Goal: Task Accomplishment & Management: Use online tool/utility

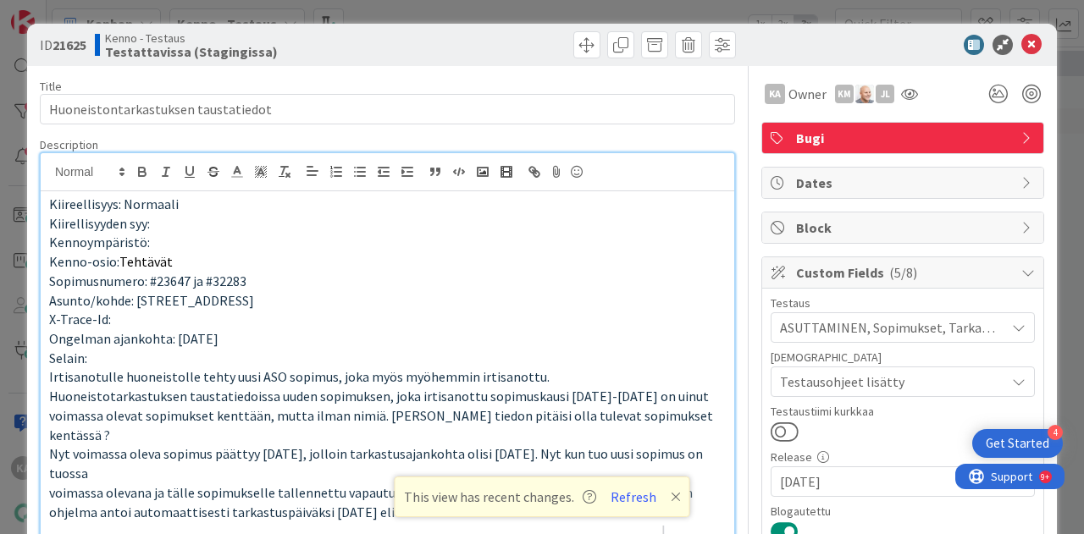
scroll to position [2220, 0]
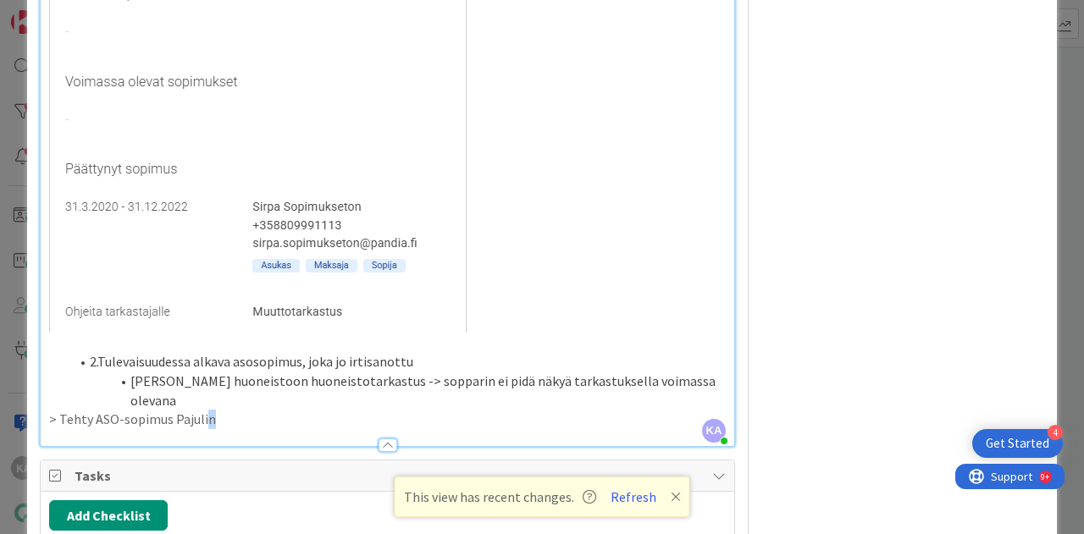
click at [202, 410] on p "> Tehty ASO-sopimus Pajulin" at bounding box center [387, 419] width 676 height 19
click at [208, 410] on p "> Tehty ASO-sopimus Pajulin" at bounding box center [387, 419] width 676 height 19
drag, startPoint x: 210, startPoint y: 311, endPoint x: 173, endPoint y: 307, distance: 37.4
click at [173, 410] on p "> Tehty ASO-sopimus Pajulin" at bounding box center [387, 419] width 676 height 19
click at [294, 410] on p "> Tehty ASO-sopimus Niittymaantie 2 A3" at bounding box center [387, 419] width 676 height 19
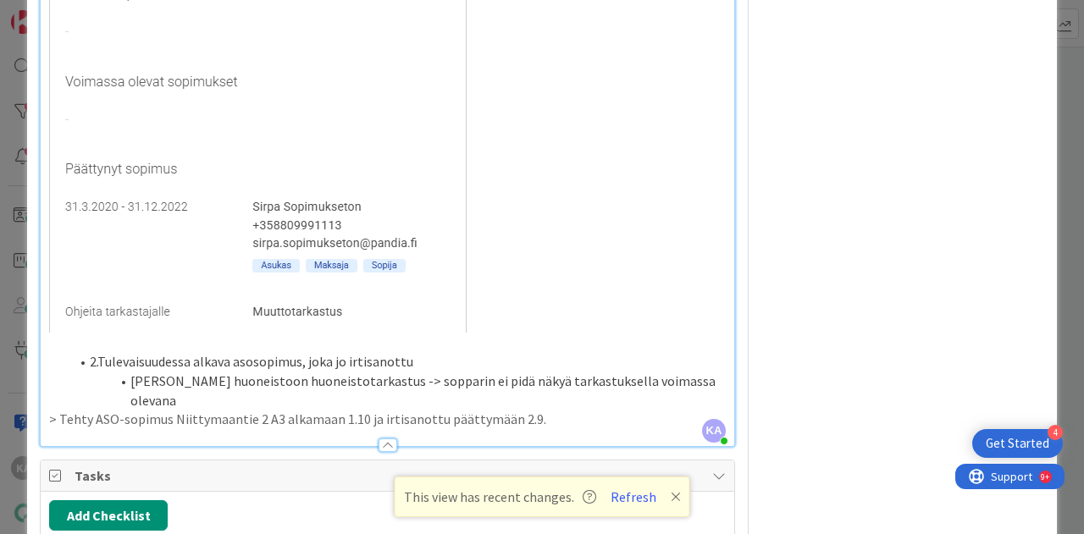
click at [550, 410] on p "> Tehty ASO-sopimus Niittymaantie 2 A3 alkamaan 1.10 ja irtisanottu päättymään …" at bounding box center [387, 419] width 676 height 19
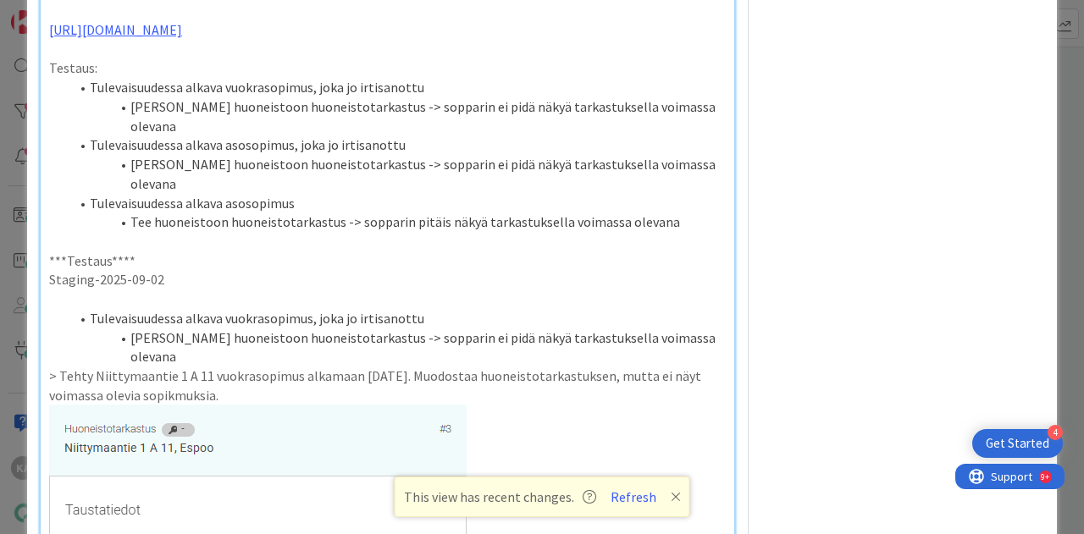
scroll to position [1458, 0]
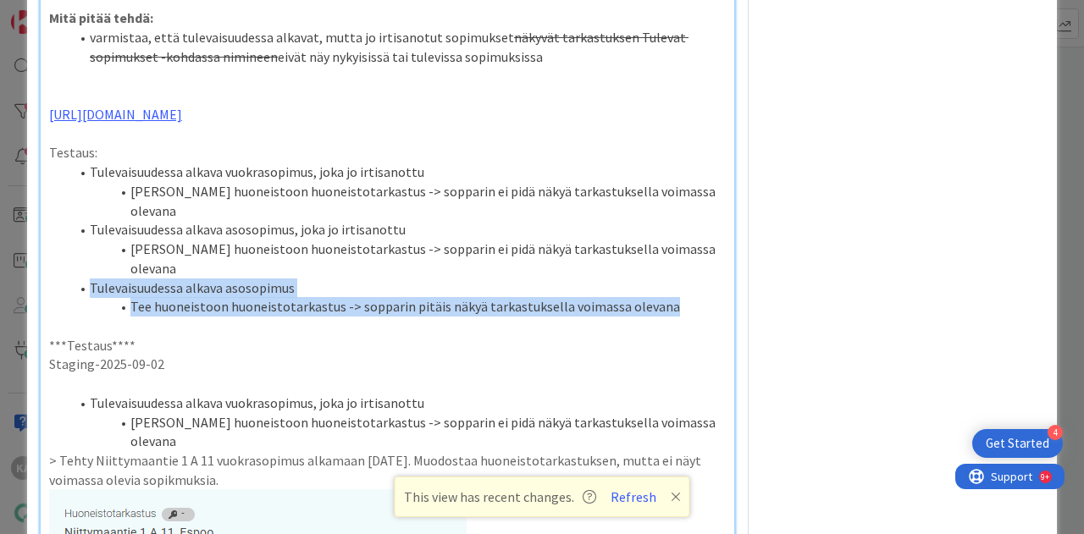
drag, startPoint x: 89, startPoint y: 214, endPoint x: 660, endPoint y: 240, distance: 571.2
click at [660, 240] on ol "Tulevaisuudessa alkava vuokrasopimus, joka jo irtisanottu Tee huoneistoon huone…" at bounding box center [387, 240] width 676 height 154
copy ol "Tulevaisuudessa alkava asosopimus Tee huoneistoon huoneistotarkastus -> soppari…"
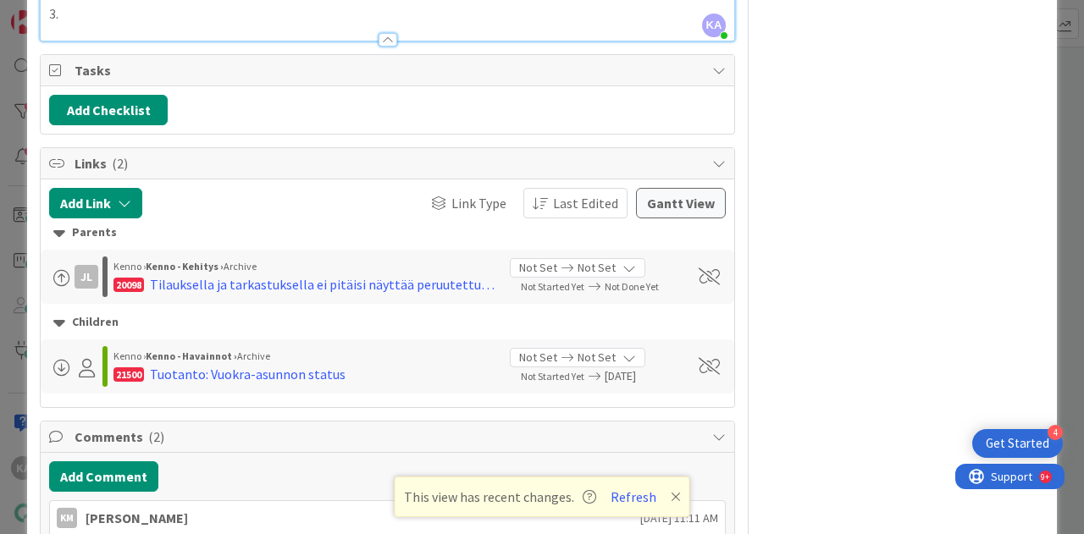
scroll to position [2897, 0]
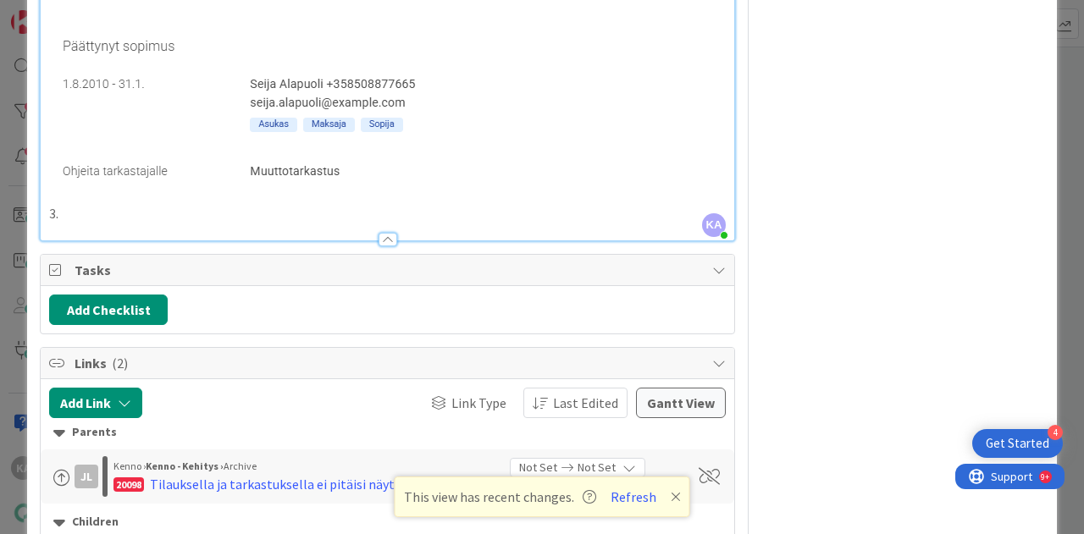
click at [73, 204] on p "3." at bounding box center [387, 213] width 676 height 19
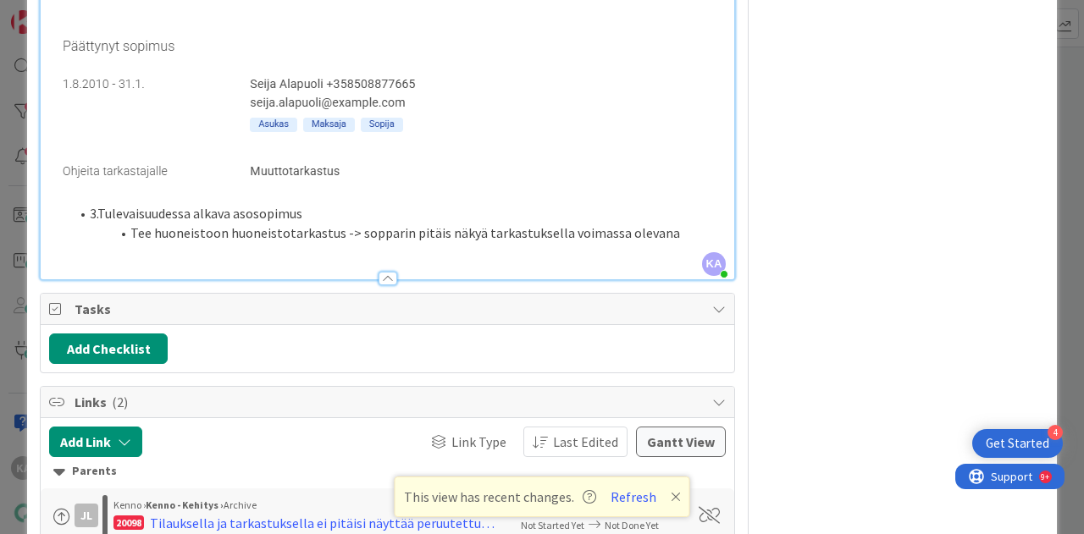
click at [96, 243] on p at bounding box center [387, 252] width 676 height 19
click at [91, 204] on li "3.Tulevaisuudessa alkava asosopimus" at bounding box center [397, 213] width 656 height 19
click at [83, 262] on div at bounding box center [387, 271] width 693 height 18
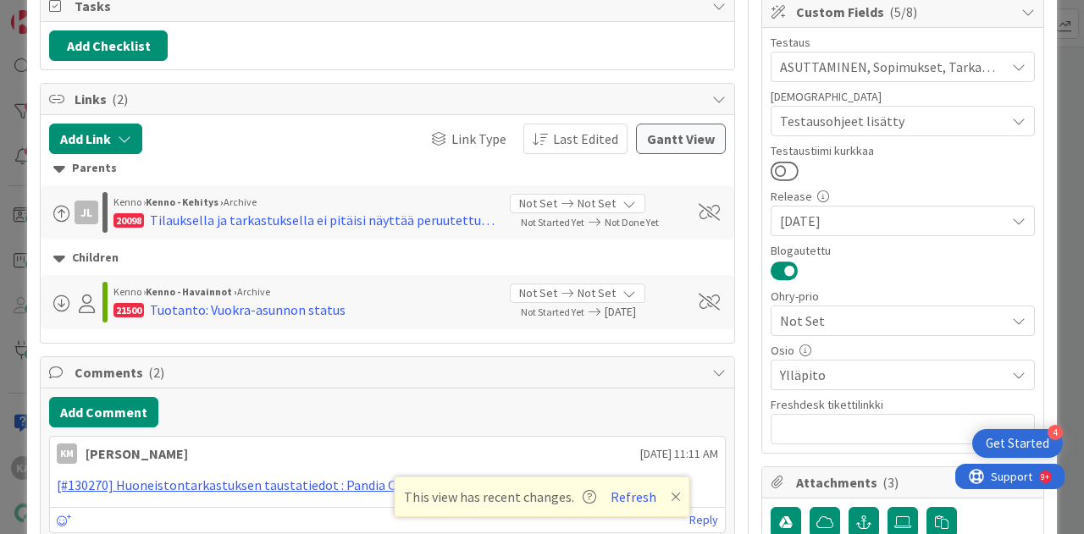
scroll to position [154, 0]
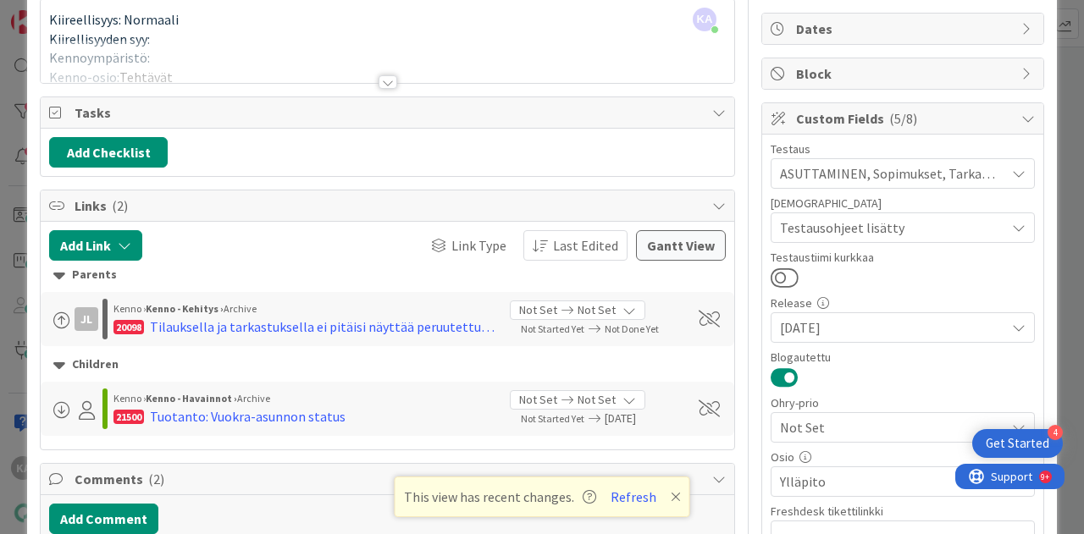
click at [378, 75] on div at bounding box center [387, 82] width 19 height 14
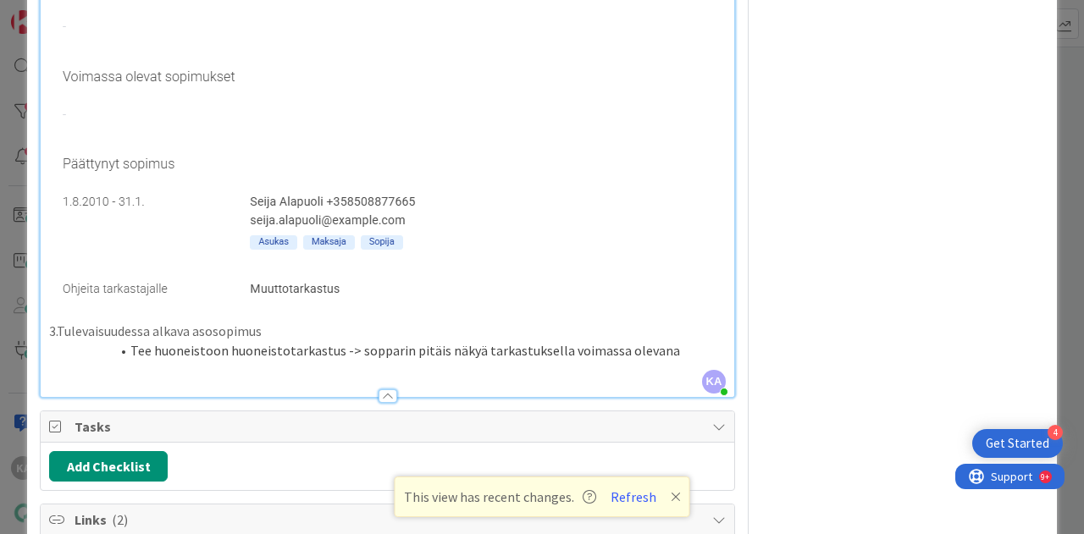
scroll to position [2779, 0]
click at [221, 362] on p at bounding box center [387, 371] width 676 height 19
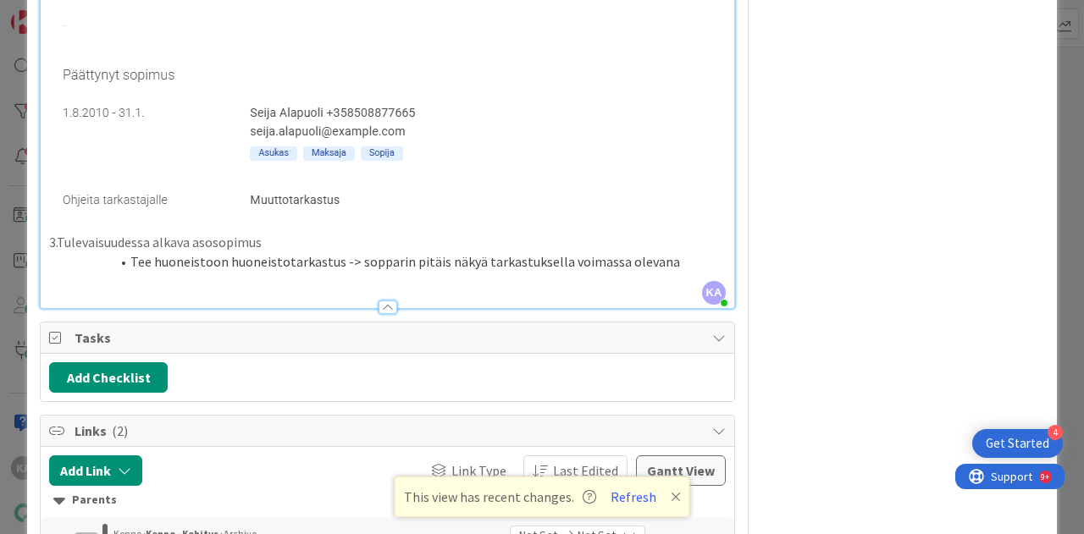
scroll to position [2863, 0]
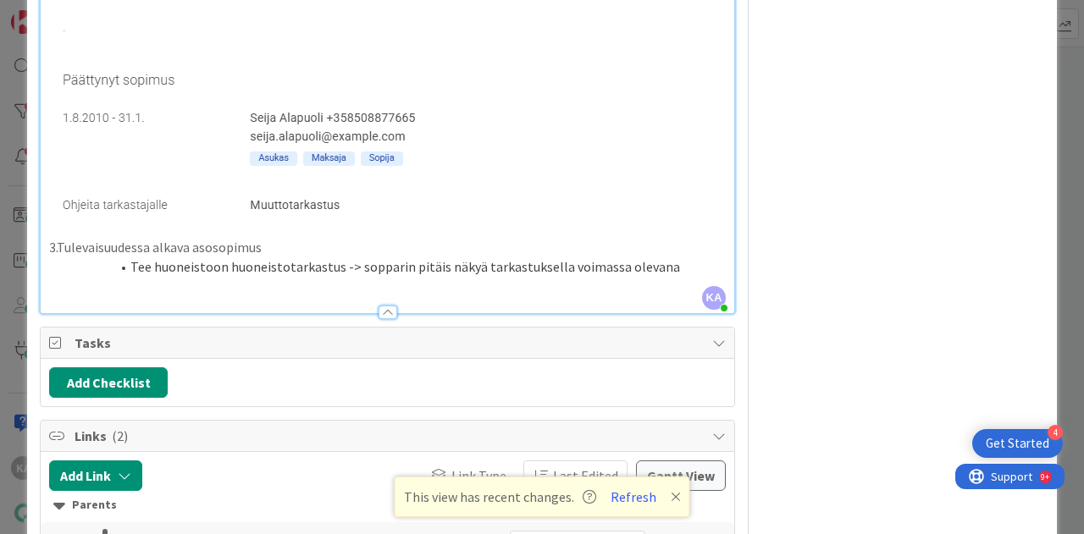
click at [665, 257] on li "Tee huoneistoon huoneistotarkastus -> sopparin pitäis näkyä tarkastuksella voim…" at bounding box center [397, 266] width 656 height 19
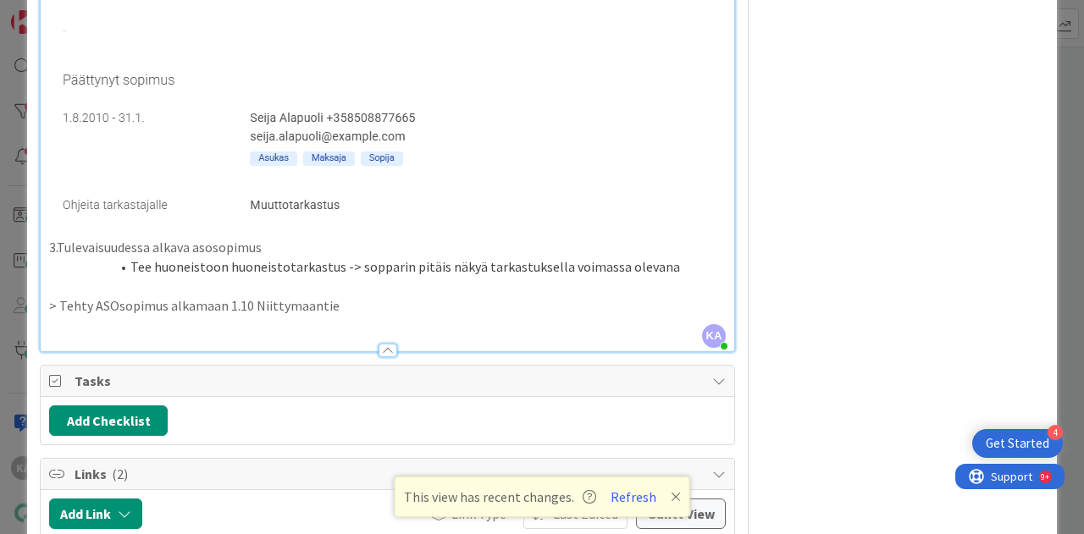
click at [417, 296] on p "> Tehty ASOsopimus alkamaan 1.10 Niittymaantie" at bounding box center [387, 305] width 676 height 19
drag, startPoint x: 390, startPoint y: 192, endPoint x: 386, endPoint y: 218, distance: 25.7
click at [390, 296] on p "> Tehty ASOsopimus alkamaan 1.10 Niittymaantie 2 A 4" at bounding box center [387, 305] width 676 height 19
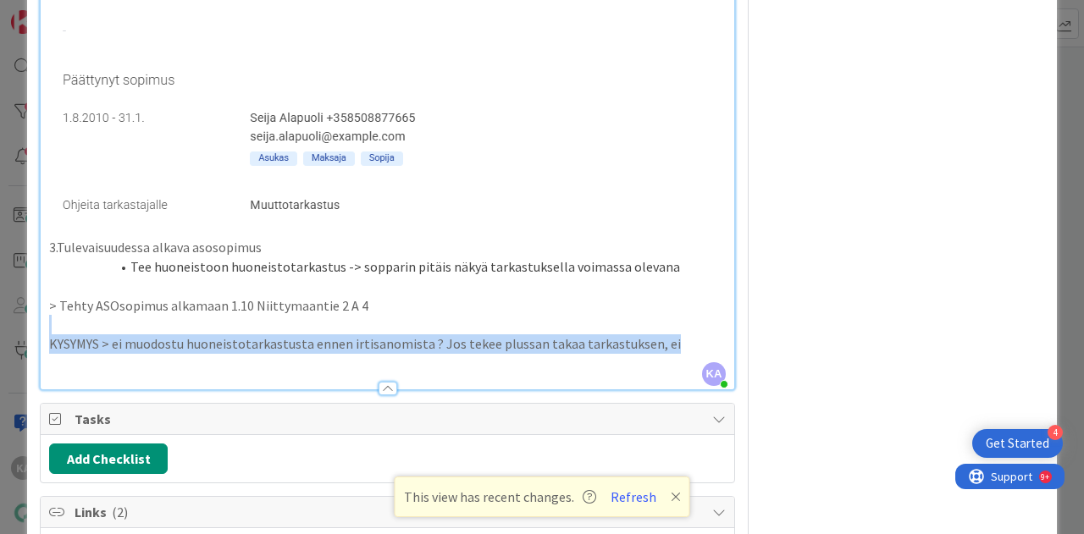
drag, startPoint x: 682, startPoint y: 240, endPoint x: 45, endPoint y: 221, distance: 637.8
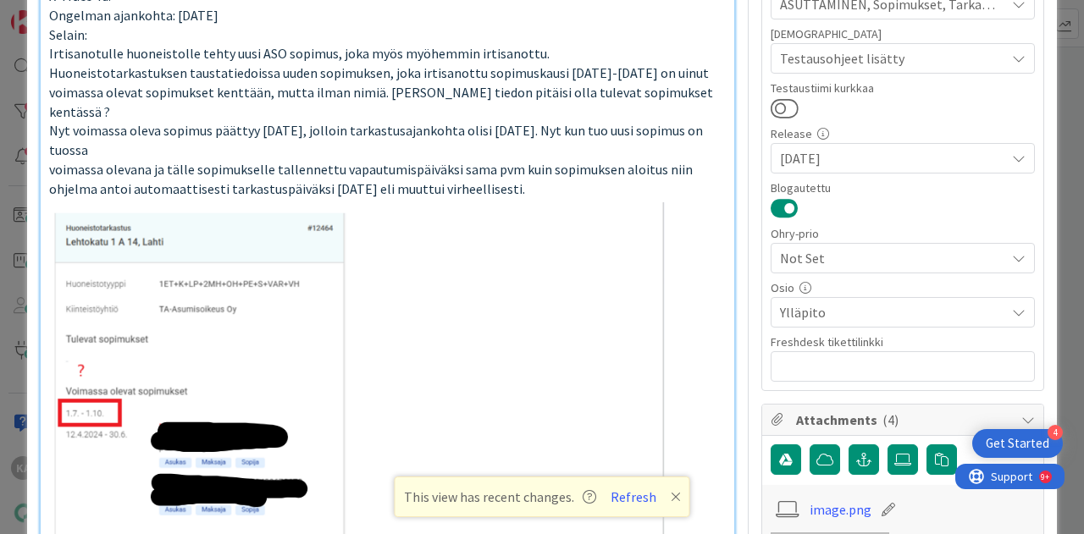
scroll to position [0, 0]
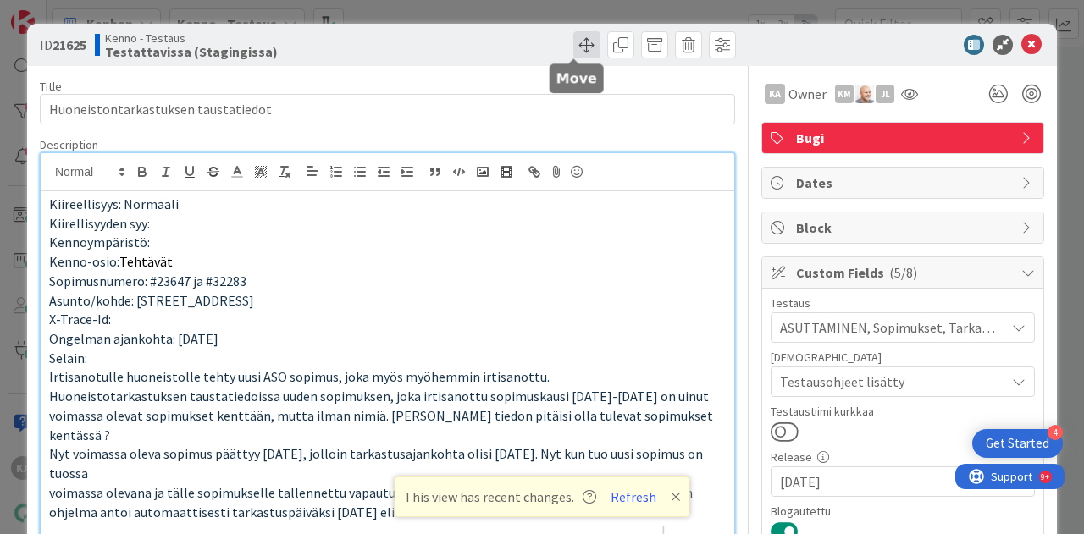
click at [573, 41] on span at bounding box center [586, 44] width 27 height 27
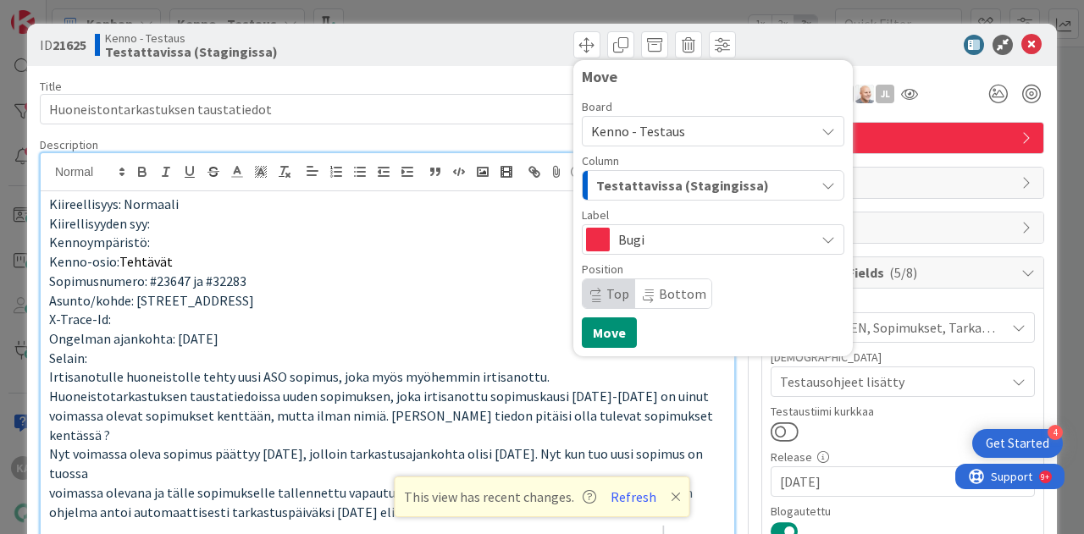
click at [654, 180] on span "Testattavissa (Stagingissa)" at bounding box center [682, 185] width 173 height 22
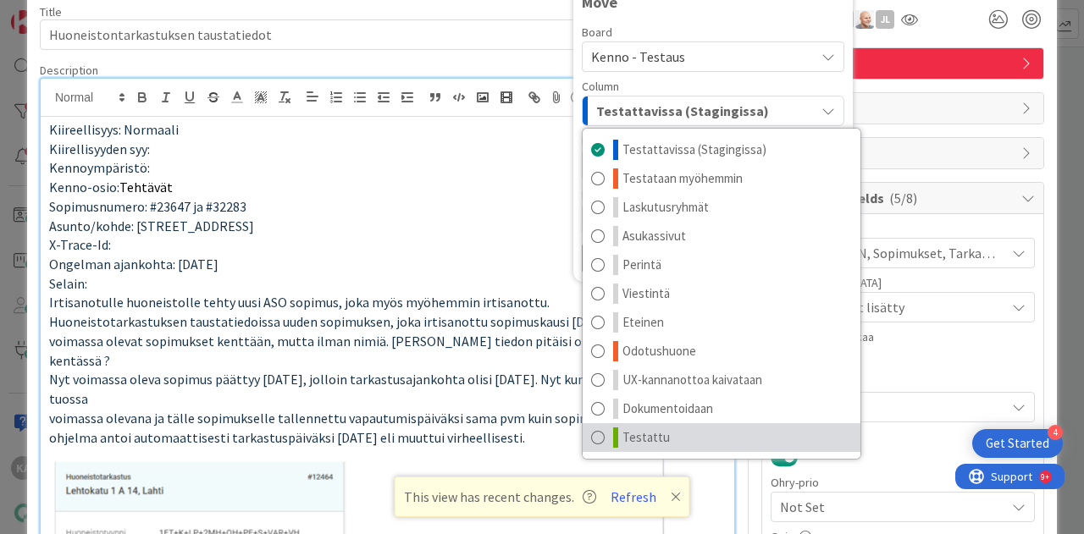
scroll to position [169, 0]
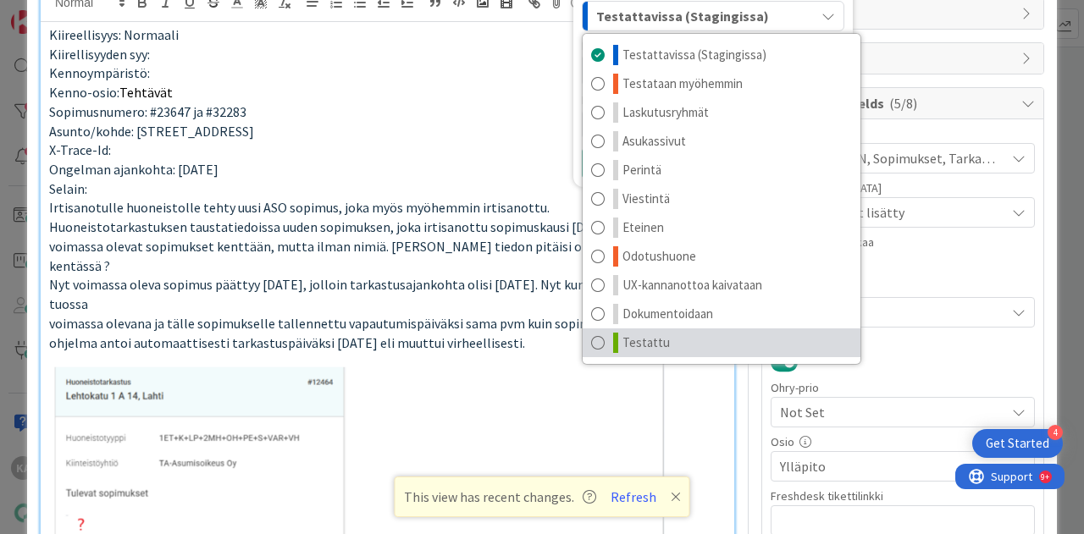
click at [673, 334] on link "Testattu" at bounding box center [721, 342] width 278 height 29
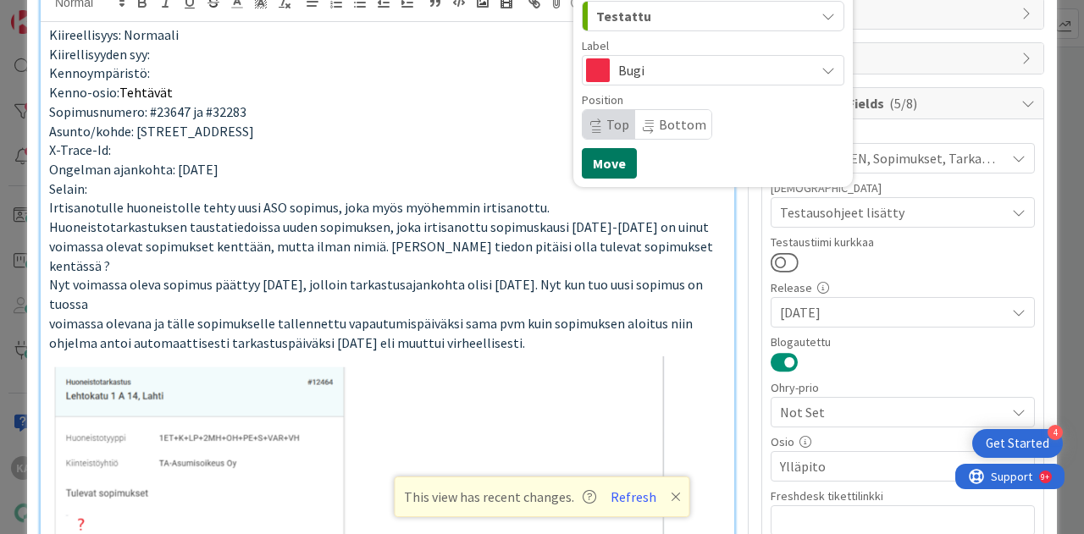
click at [605, 170] on button "Move" at bounding box center [609, 163] width 55 height 30
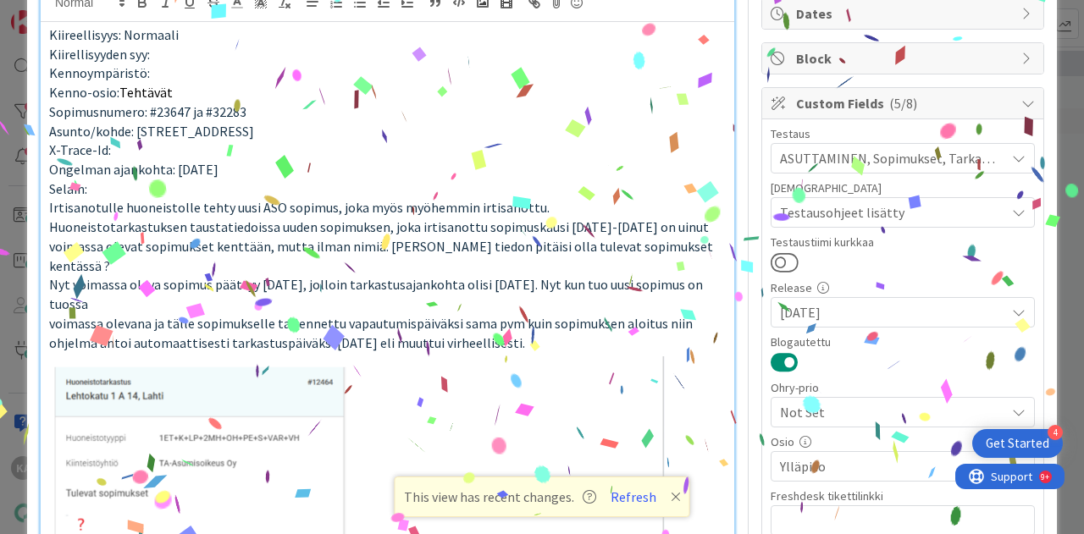
scroll to position [0, 0]
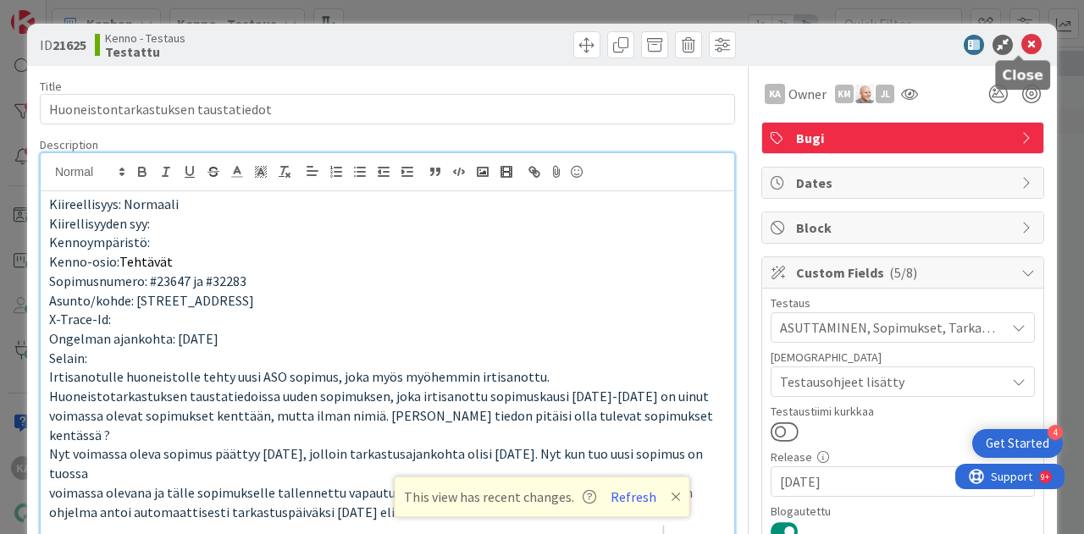
click at [1021, 43] on icon at bounding box center [1031, 45] width 20 height 20
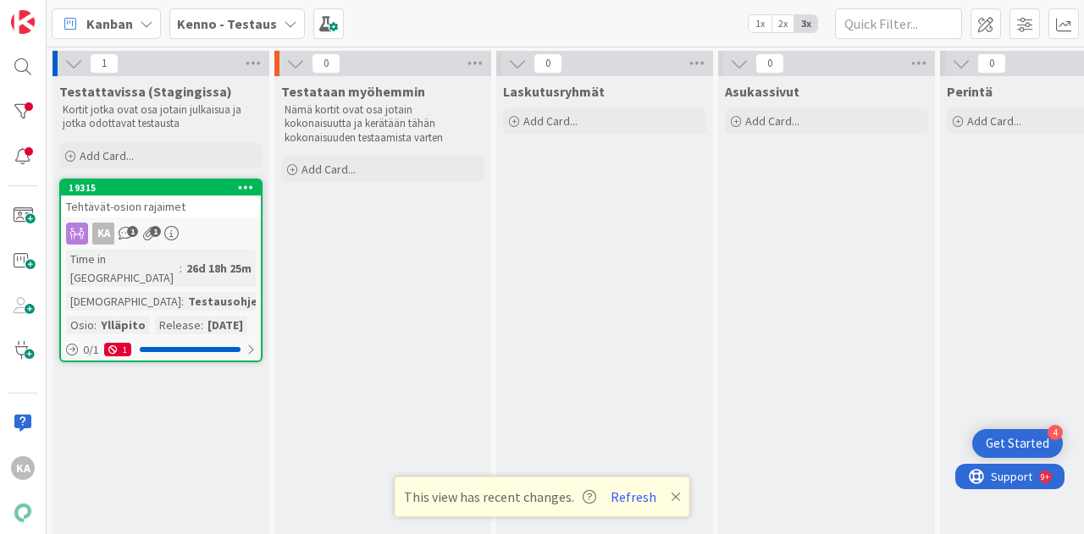
click at [190, 213] on div "Tehtävät-osion rajaimet" at bounding box center [161, 207] width 200 height 22
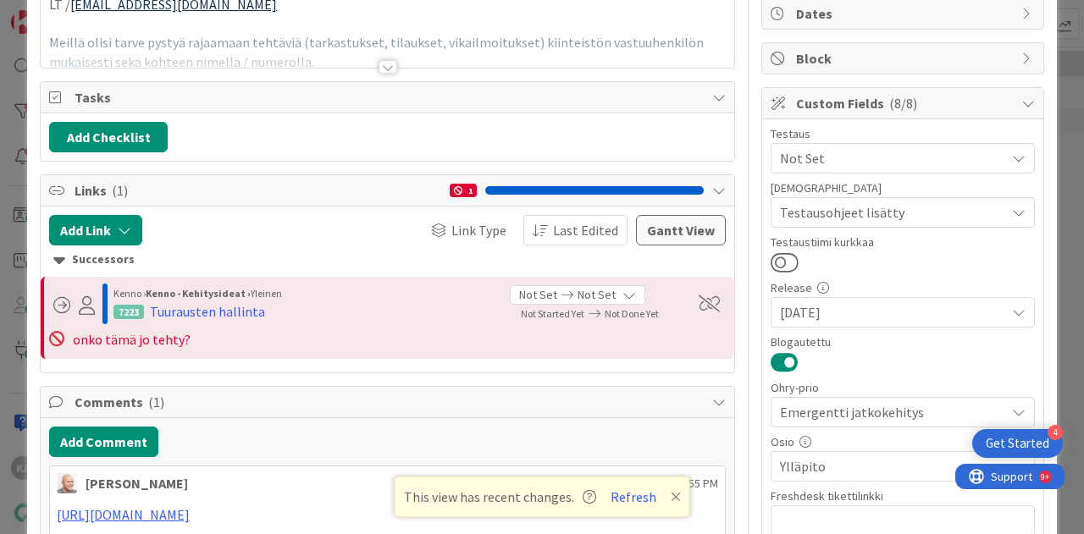
click at [384, 60] on div at bounding box center [387, 67] width 19 height 14
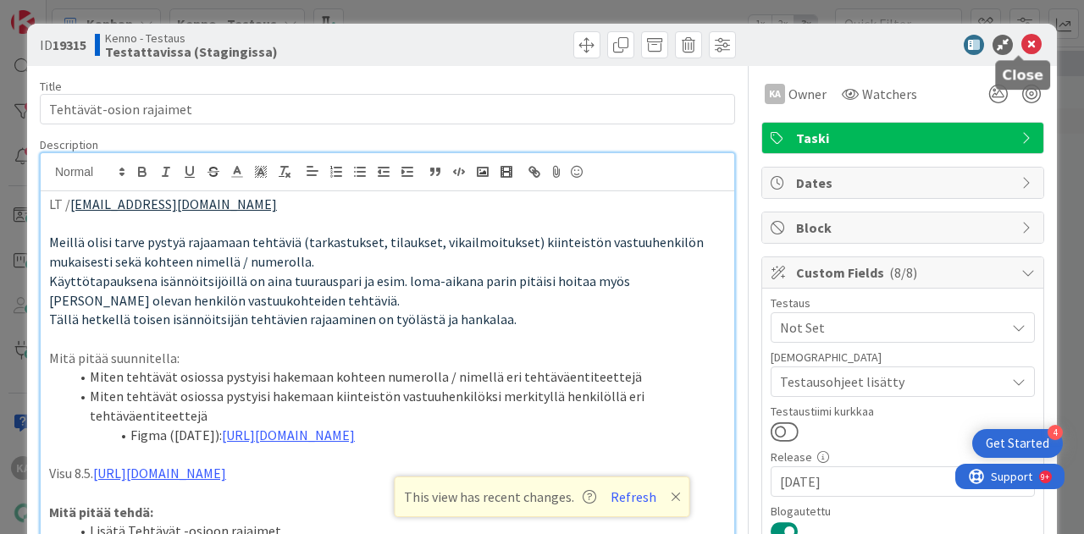
click at [1021, 53] on icon at bounding box center [1031, 45] width 20 height 20
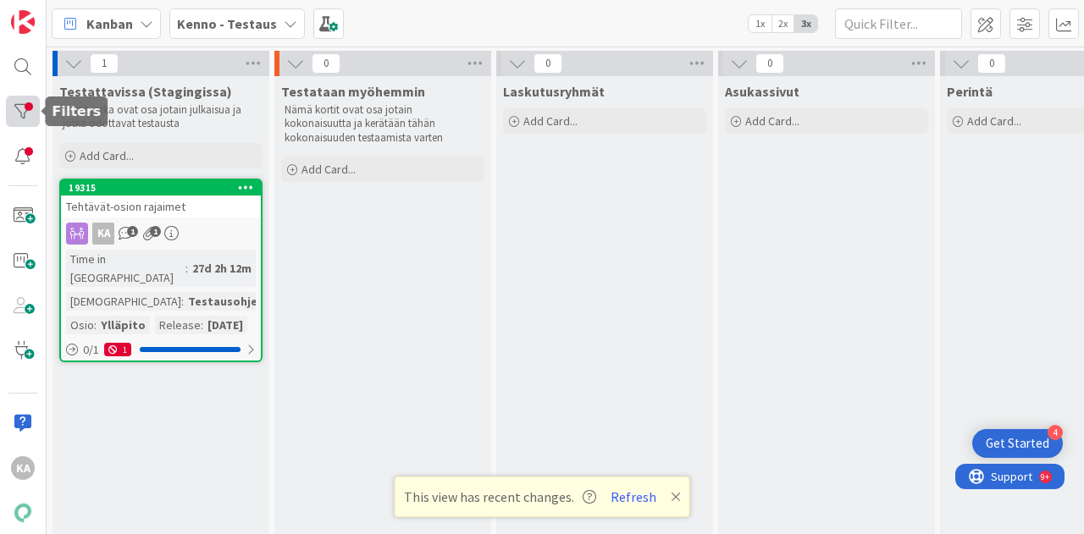
click at [16, 108] on div at bounding box center [23, 111] width 34 height 31
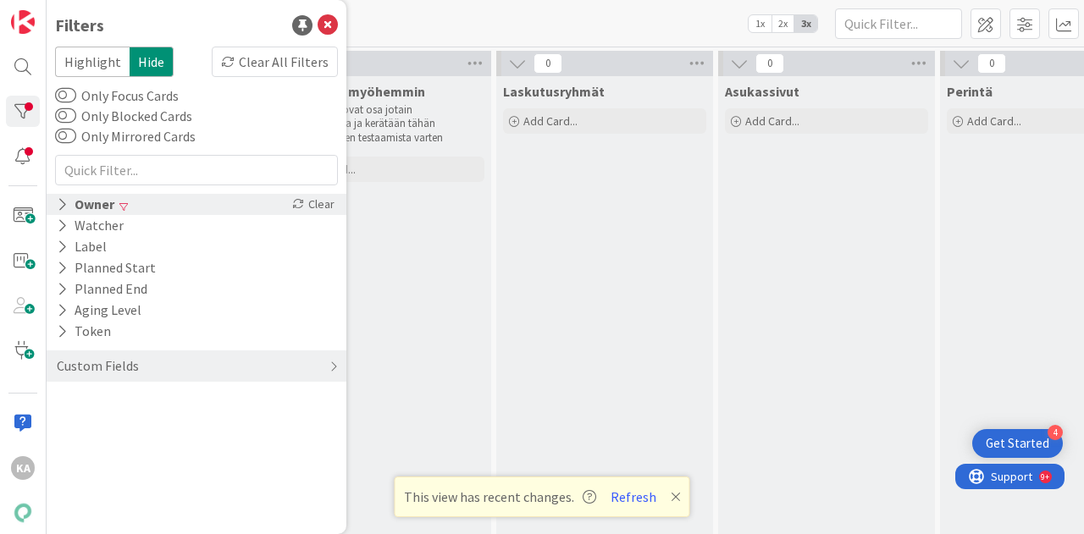
click at [73, 199] on div "Owner" at bounding box center [85, 204] width 61 height 21
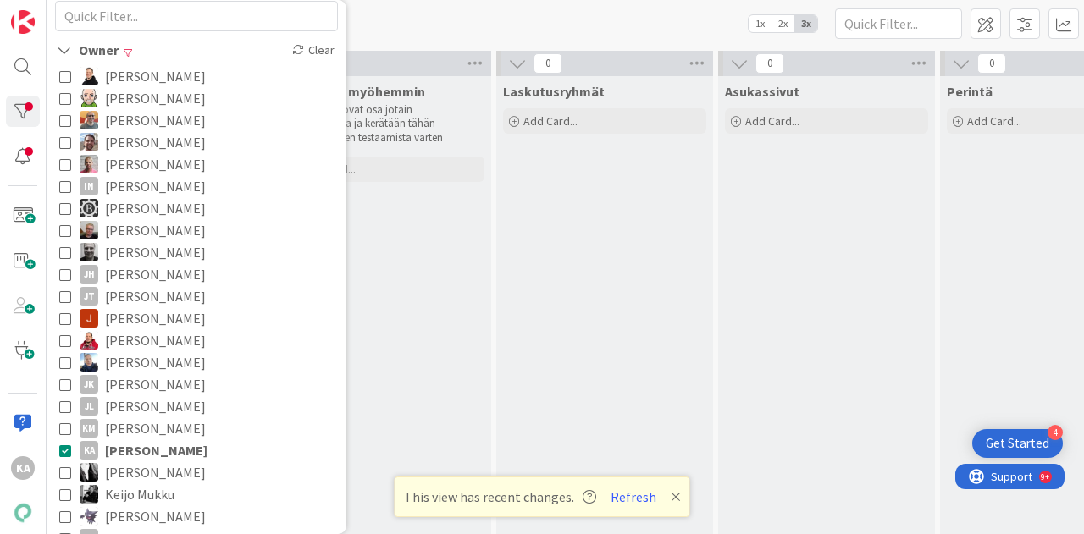
scroll to position [169, 0]
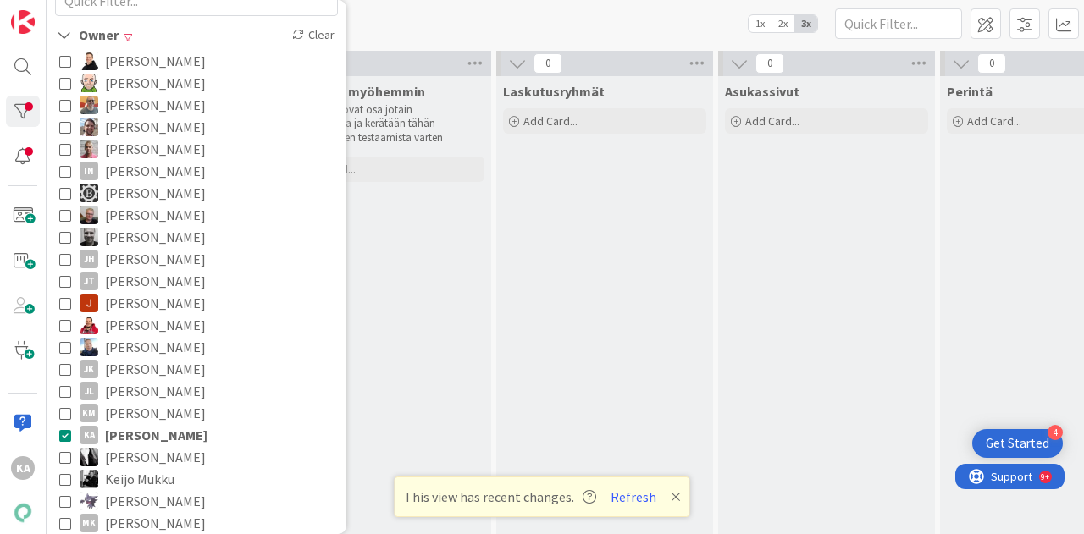
click at [134, 439] on span "[PERSON_NAME]" at bounding box center [156, 435] width 102 height 22
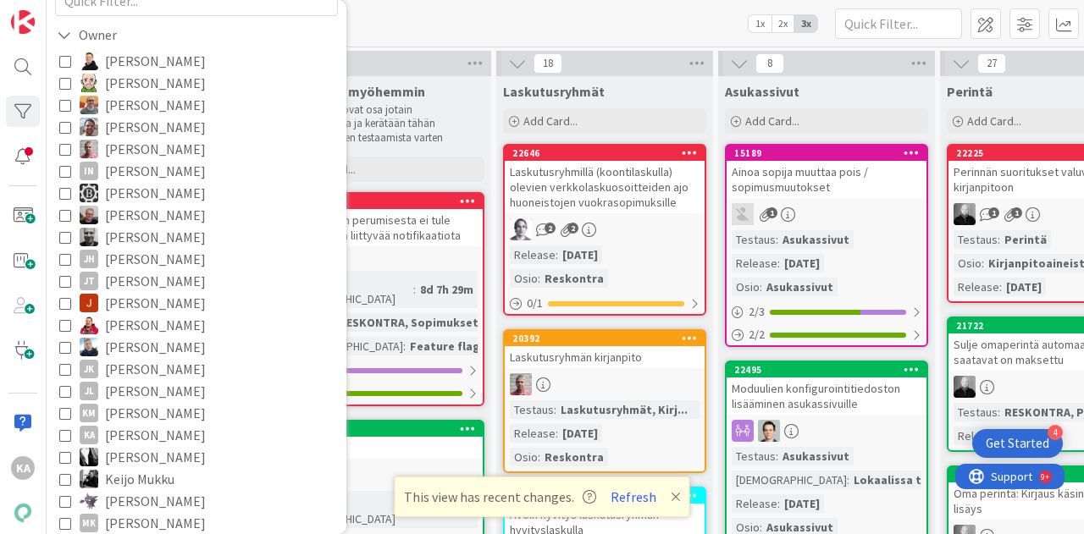
click at [481, 18] on div "[PERSON_NAME] - Testaus 1x 2x 3x" at bounding box center [565, 23] width 1037 height 47
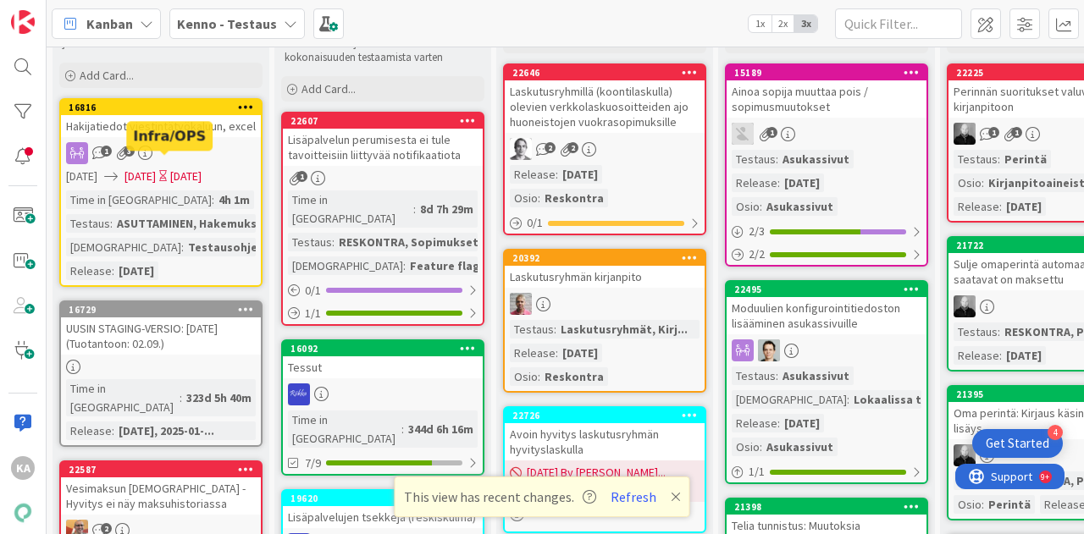
scroll to position [85, 0]
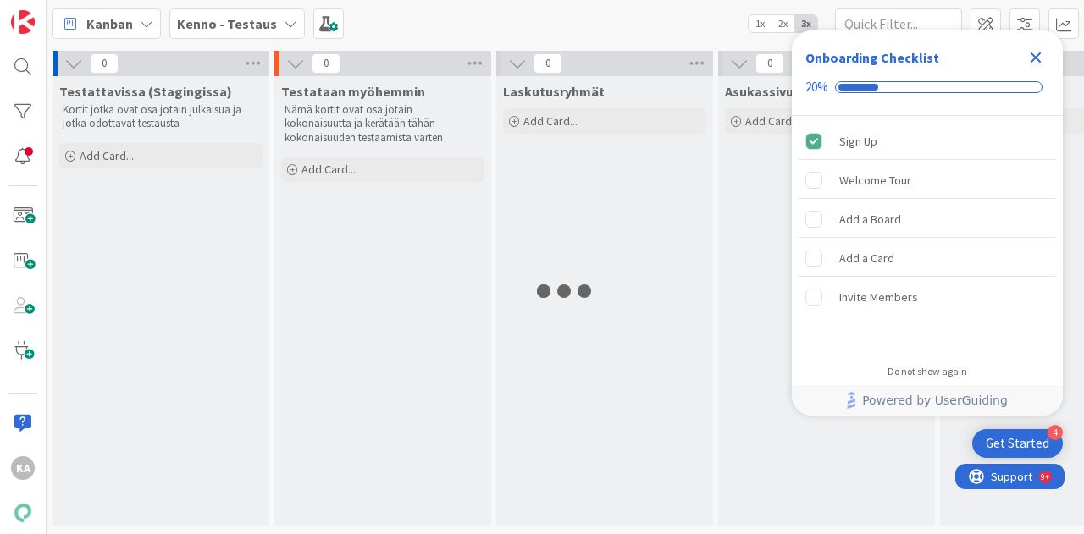
click at [263, 26] on b "Kenno - Testaus" at bounding box center [227, 23] width 100 height 17
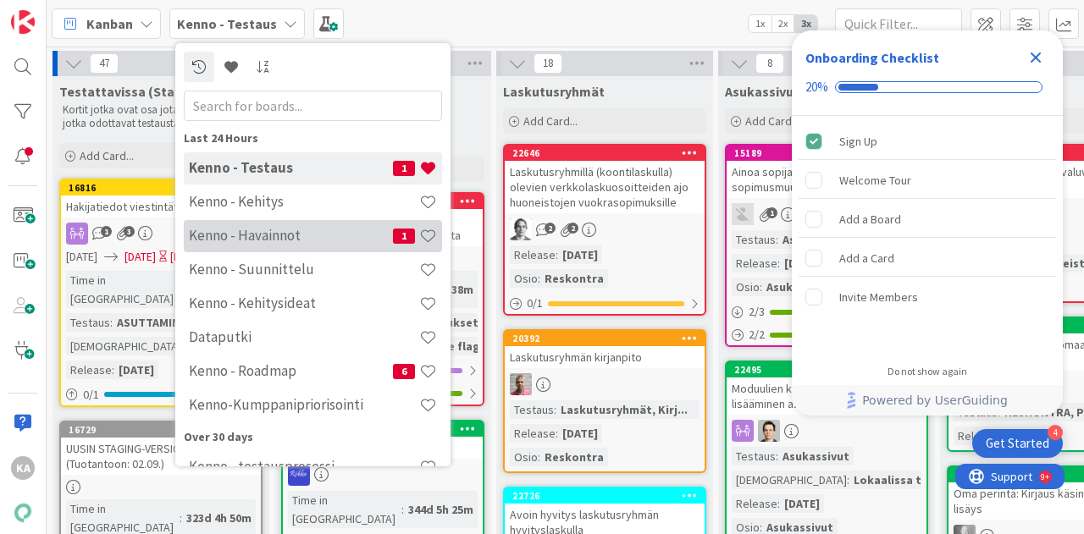
click at [246, 243] on h4 "Kenno - Havainnot" at bounding box center [291, 235] width 204 height 17
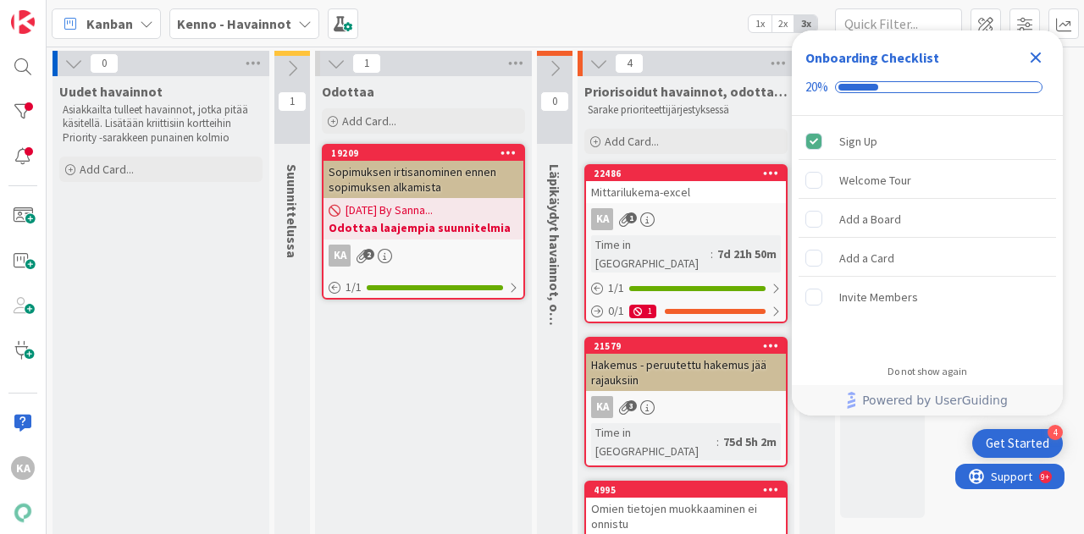
click at [677, 197] on div "Mittarilukema-excel" at bounding box center [686, 192] width 200 height 22
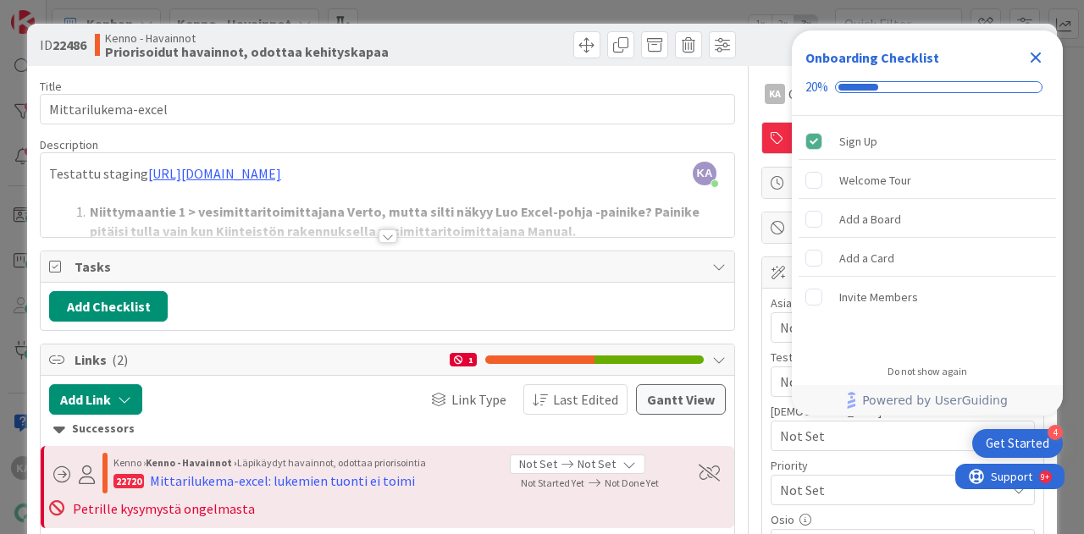
click at [389, 233] on div at bounding box center [387, 236] width 19 height 14
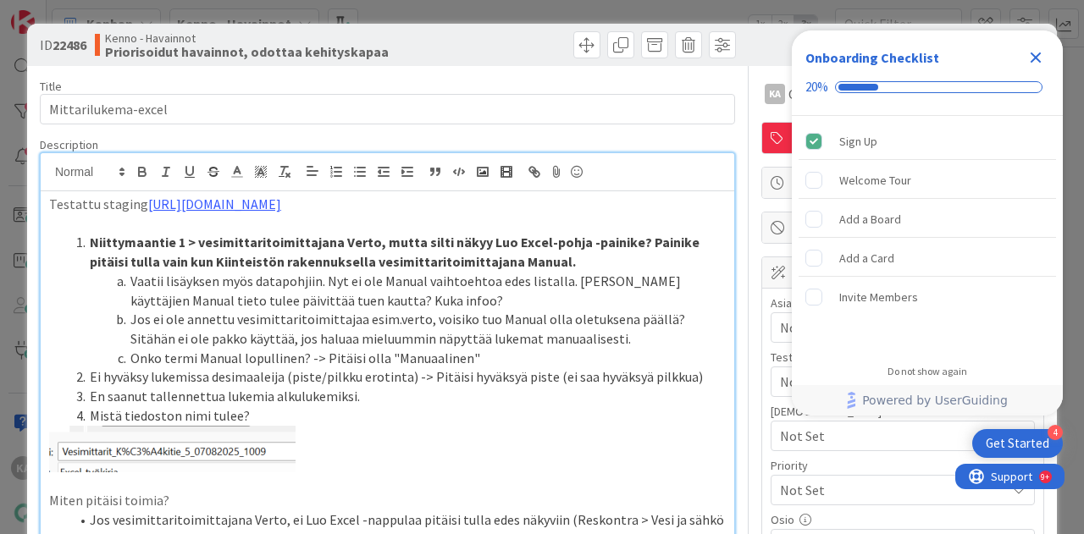
click at [1044, 69] on div "Close Checklist" at bounding box center [1035, 57] width 27 height 27
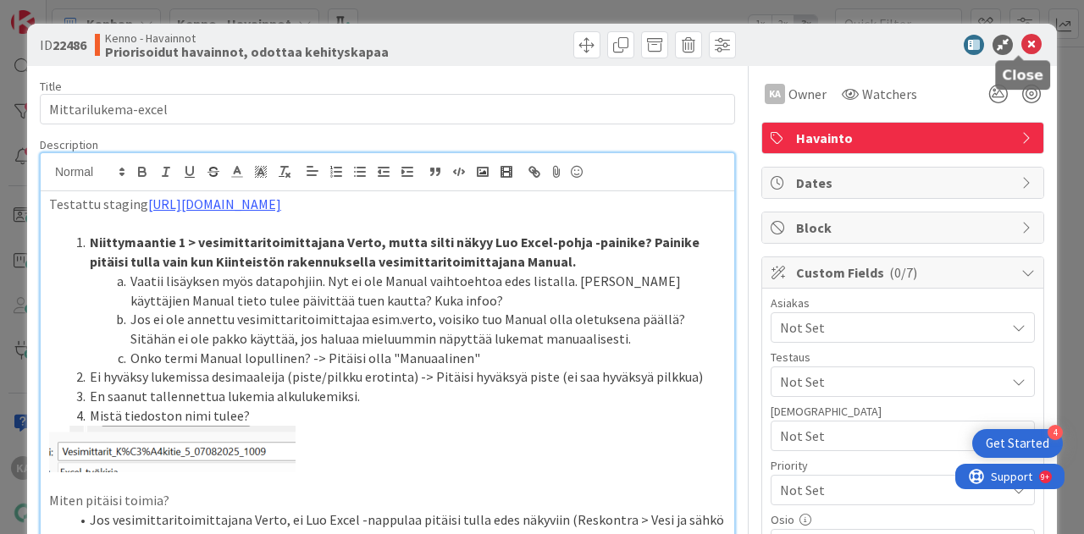
click at [1021, 47] on icon at bounding box center [1031, 45] width 20 height 20
